Goal: Register for event/course

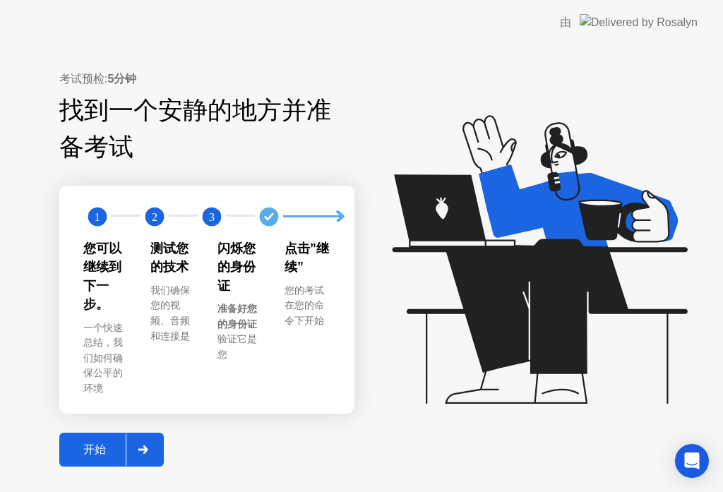
click at [94, 443] on div "开始" at bounding box center [95, 450] width 62 height 15
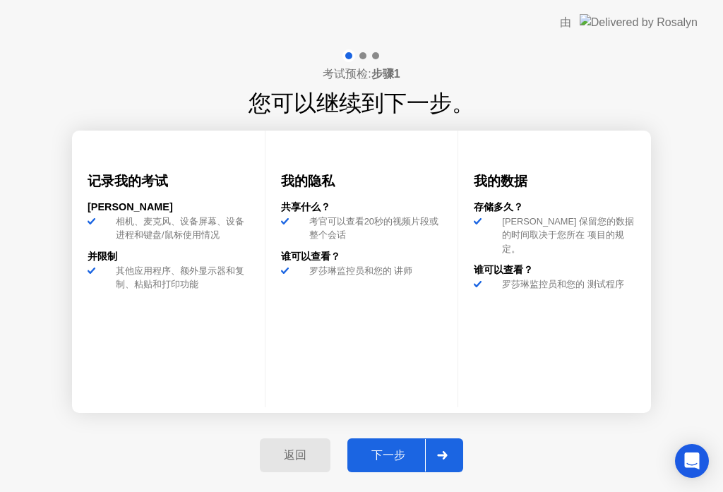
click at [393, 456] on div "下一步" at bounding box center [388, 455] width 73 height 15
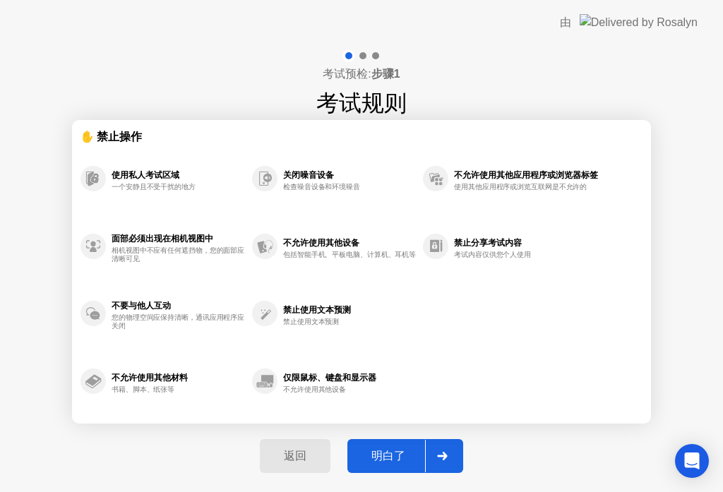
click at [395, 457] on div "明白了" at bounding box center [388, 456] width 73 height 15
select select "**********"
select select "*******"
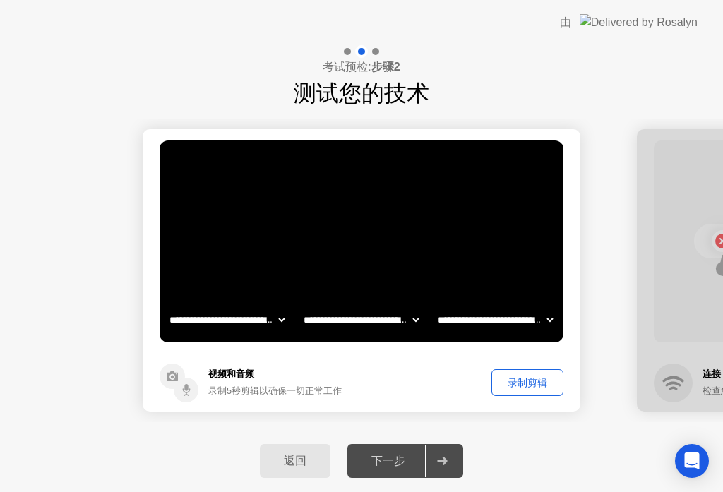
click at [525, 385] on div "录制剪辑" at bounding box center [527, 382] width 62 height 13
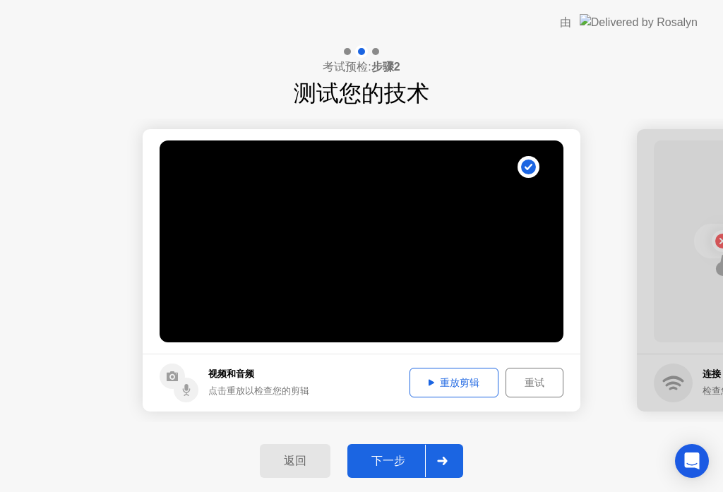
click at [388, 460] on div "下一步" at bounding box center [388, 461] width 73 height 15
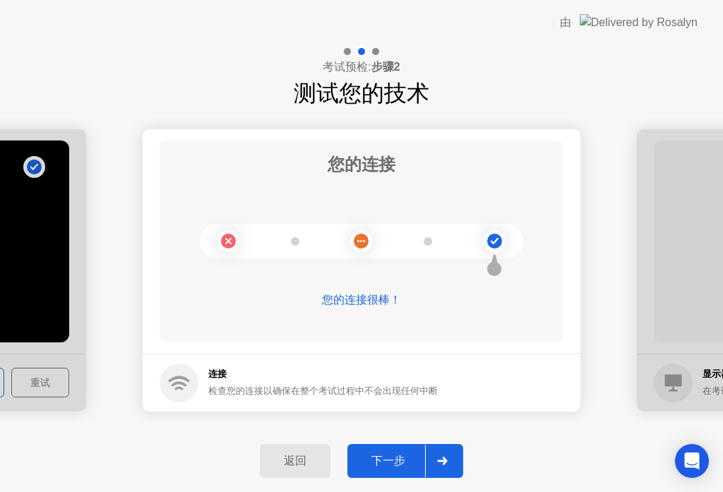
click at [390, 462] on div "下一步" at bounding box center [388, 461] width 73 height 15
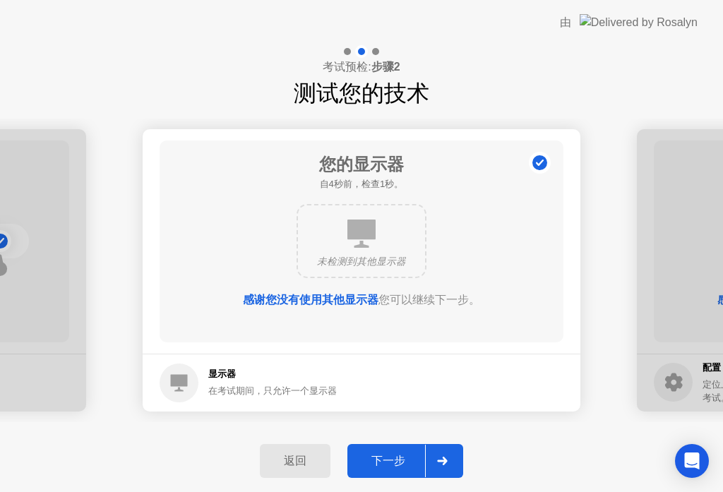
click at [392, 462] on div "下一步" at bounding box center [388, 461] width 73 height 15
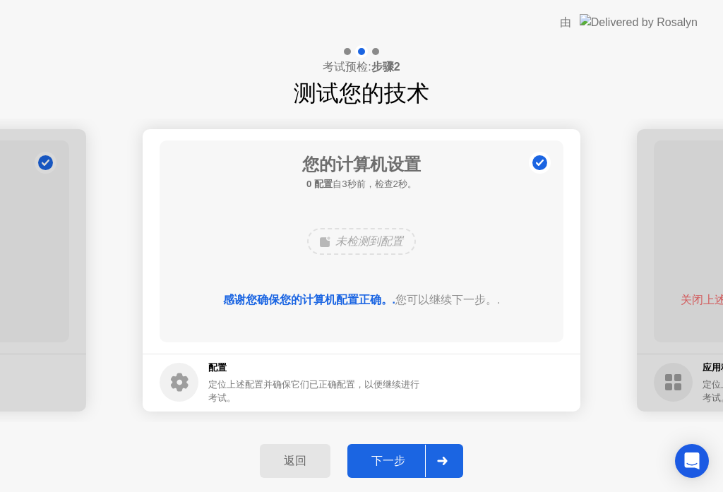
click at [392, 462] on div "下一步" at bounding box center [388, 461] width 73 height 15
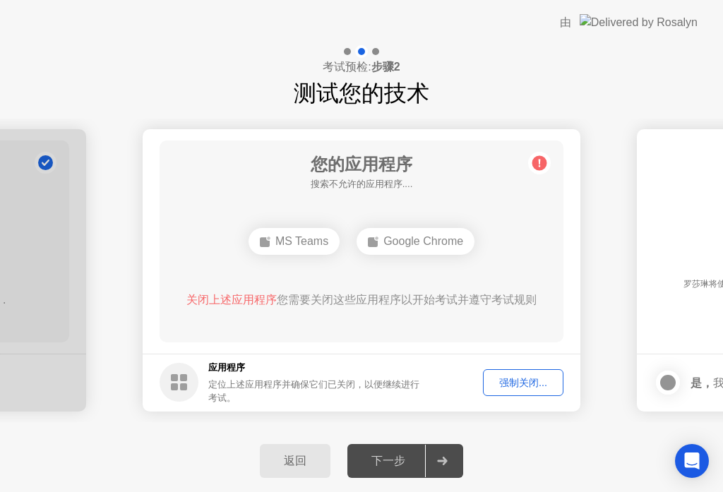
click at [510, 381] on div "强制关闭..." at bounding box center [523, 382] width 71 height 13
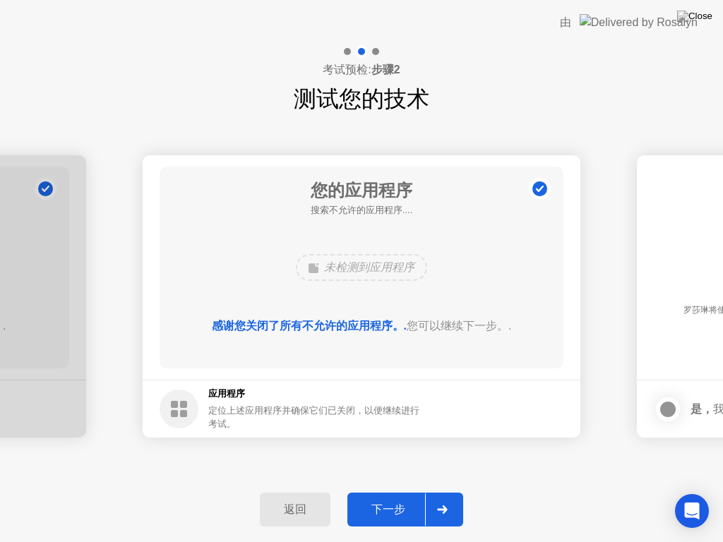
click at [397, 491] on div "下一步" at bounding box center [388, 510] width 73 height 15
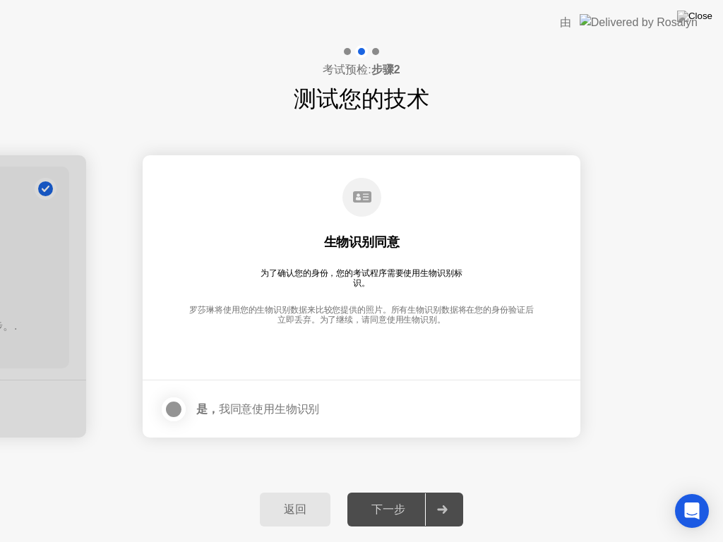
click at [174, 406] on div at bounding box center [173, 409] width 17 height 17
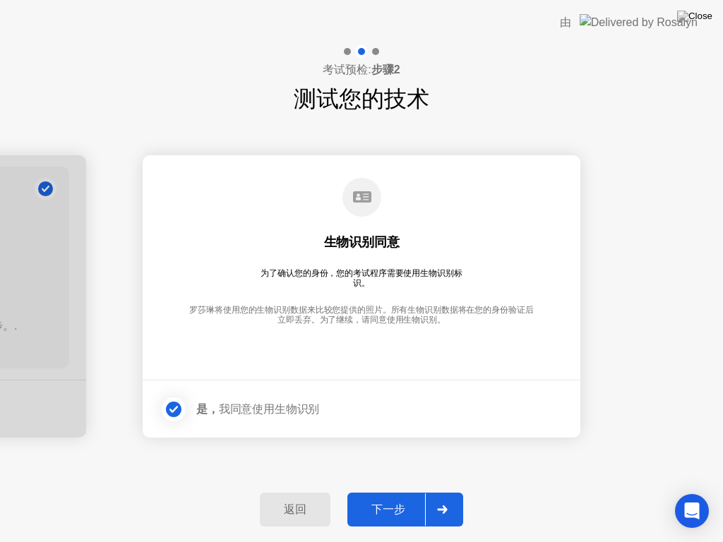
click at [395, 491] on div "下一步" at bounding box center [388, 510] width 73 height 15
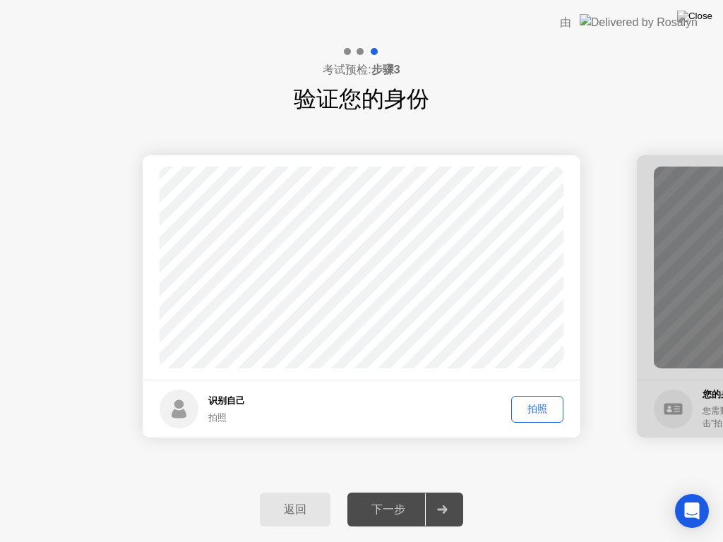
click at [539, 405] on div "拍照" at bounding box center [537, 408] width 42 height 13
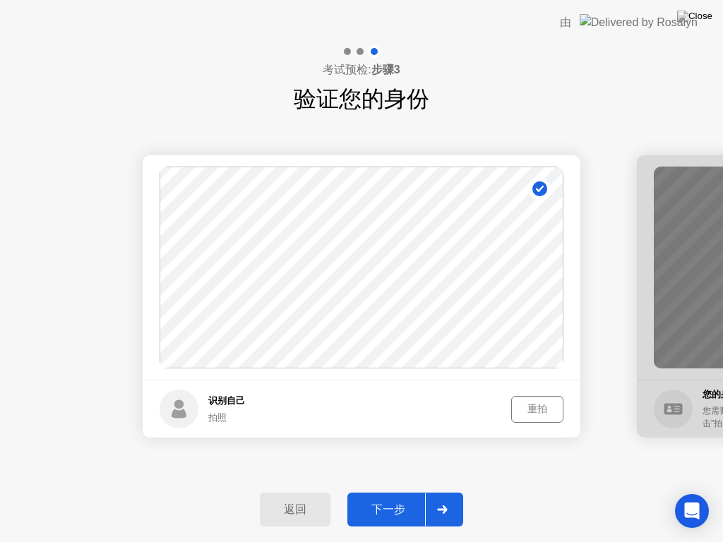
click at [393, 491] on div "下一步" at bounding box center [388, 510] width 73 height 15
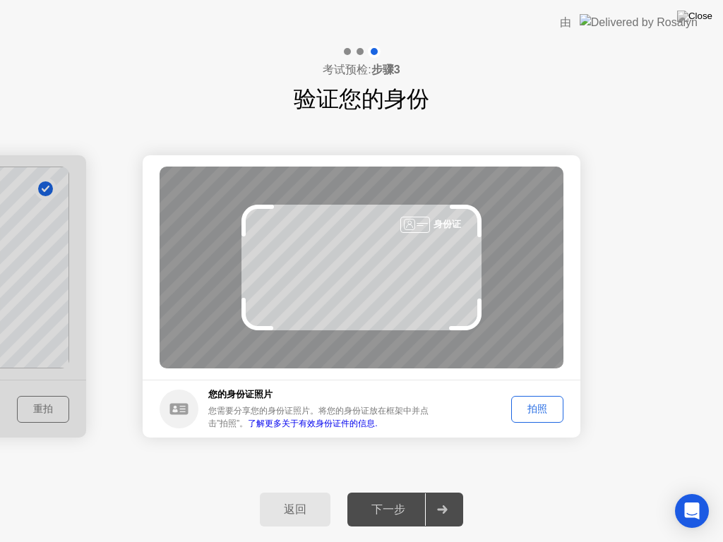
click at [539, 405] on div "拍照" at bounding box center [537, 408] width 42 height 13
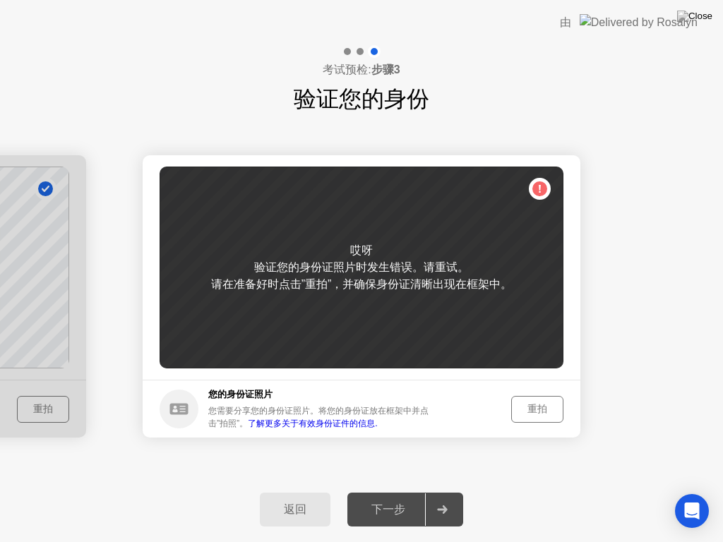
click at [533, 410] on div "重拍" at bounding box center [537, 408] width 42 height 13
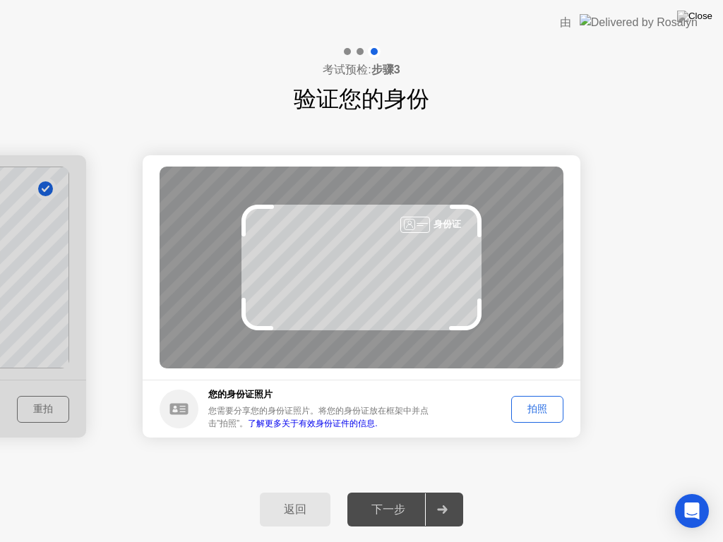
click at [546, 414] on div "拍照" at bounding box center [537, 408] width 42 height 13
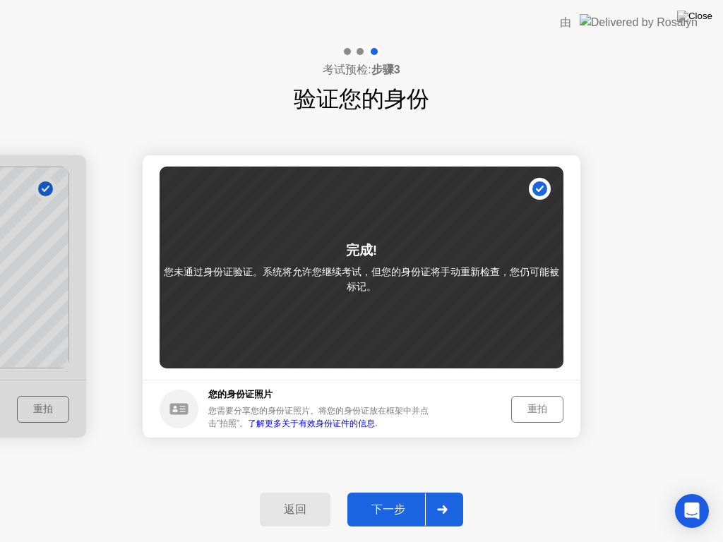
click at [300, 491] on div "返回" at bounding box center [295, 510] width 62 height 15
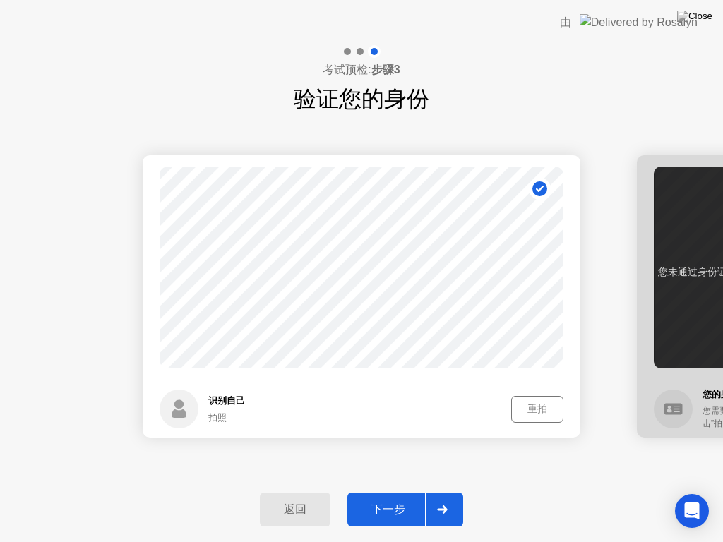
click at [443, 491] on div at bounding box center [442, 509] width 34 height 32
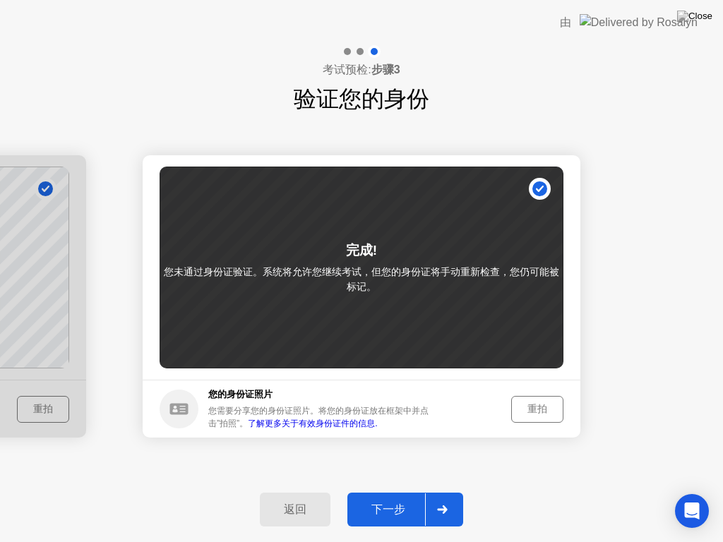
click at [537, 408] on div "重拍" at bounding box center [537, 408] width 42 height 13
click at [350, 426] on link "了解更多关于有效身份证件的信息." at bounding box center [312, 424] width 129 height 10
click at [392, 491] on div "下一步" at bounding box center [388, 510] width 73 height 15
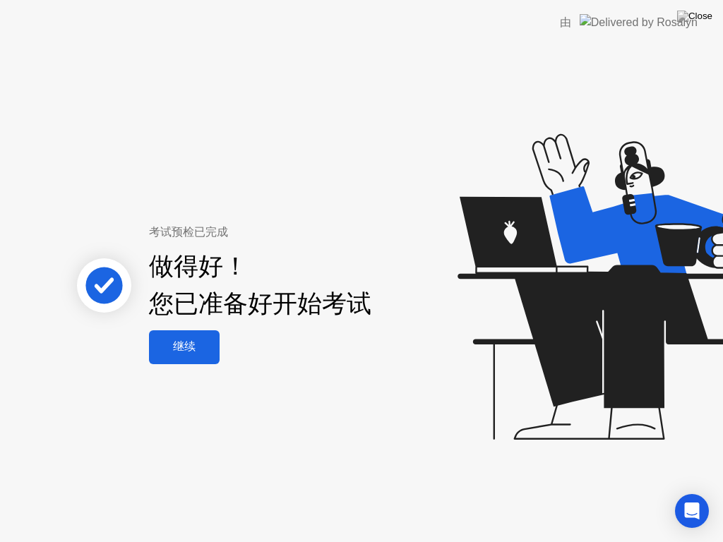
click at [188, 343] on div "继续" at bounding box center [184, 347] width 62 height 15
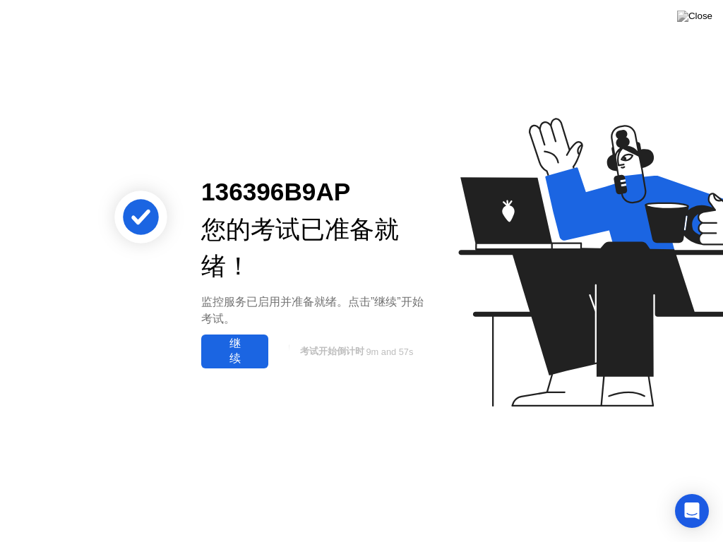
click at [241, 349] on div "继续" at bounding box center [234, 352] width 59 height 30
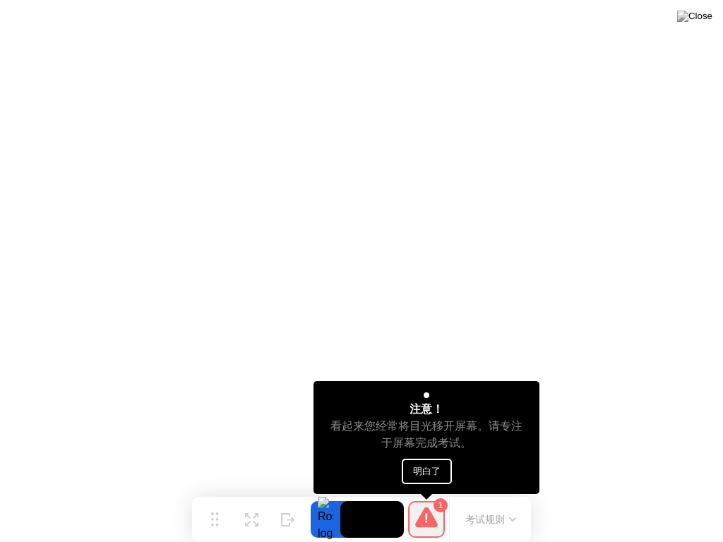
click at [420, 473] on button "明白了" at bounding box center [427, 471] width 50 height 25
